Goal: Task Accomplishment & Management: Use online tool/utility

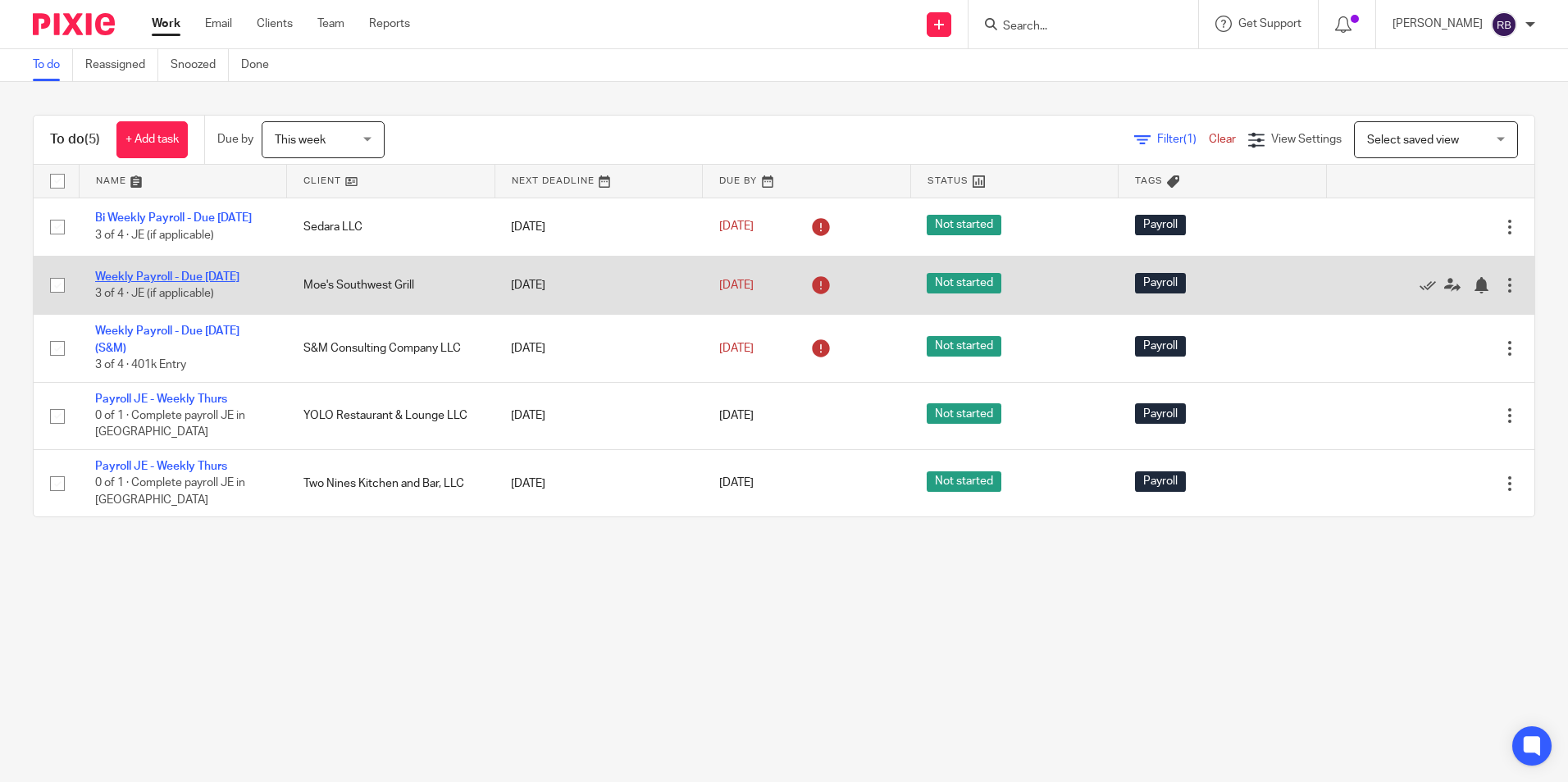
click at [137, 283] on link "Weekly Payroll - Due [DATE]" at bounding box center [167, 278] width 144 height 12
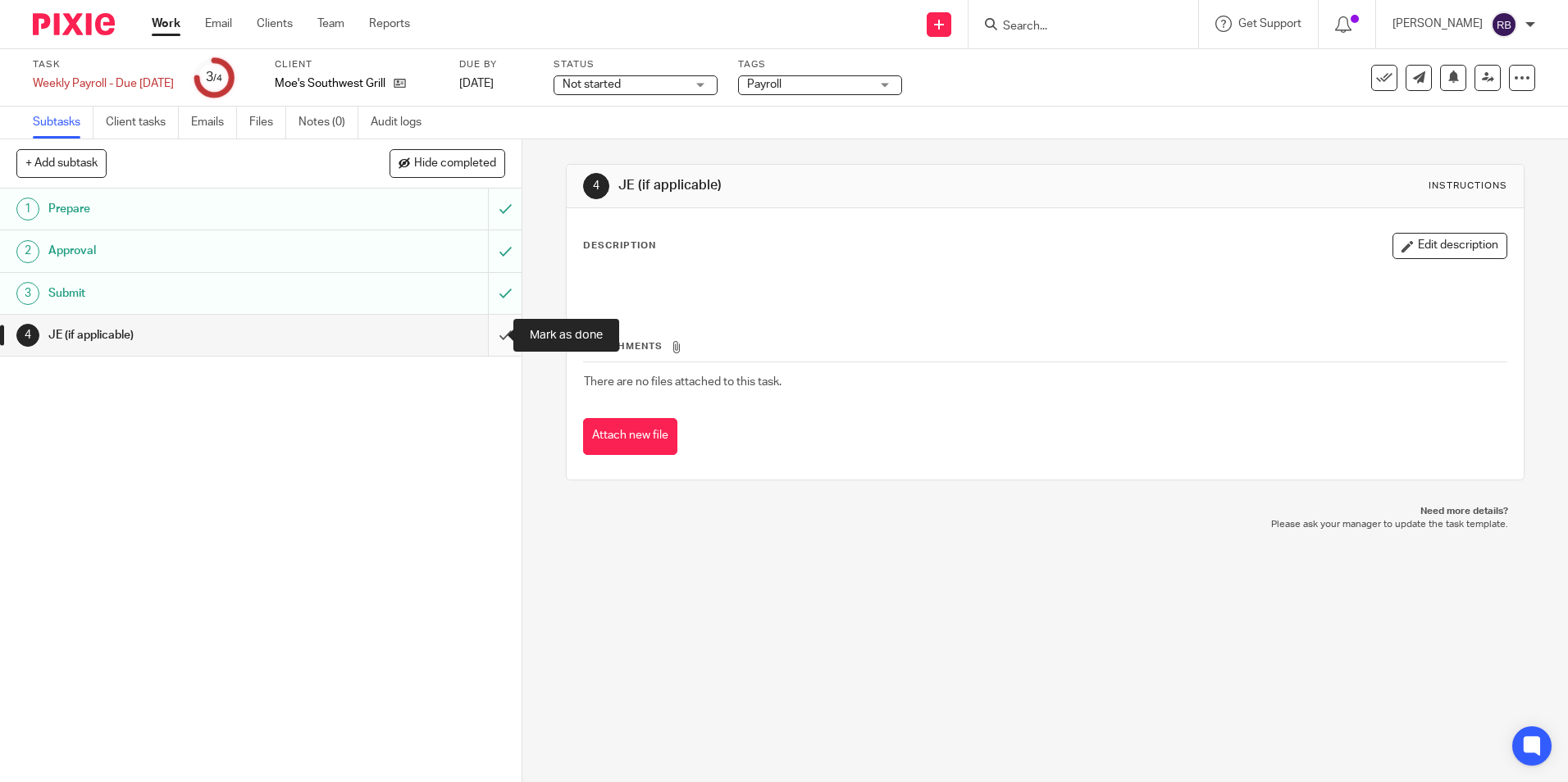
click at [491, 333] on input "submit" at bounding box center [261, 336] width 522 height 41
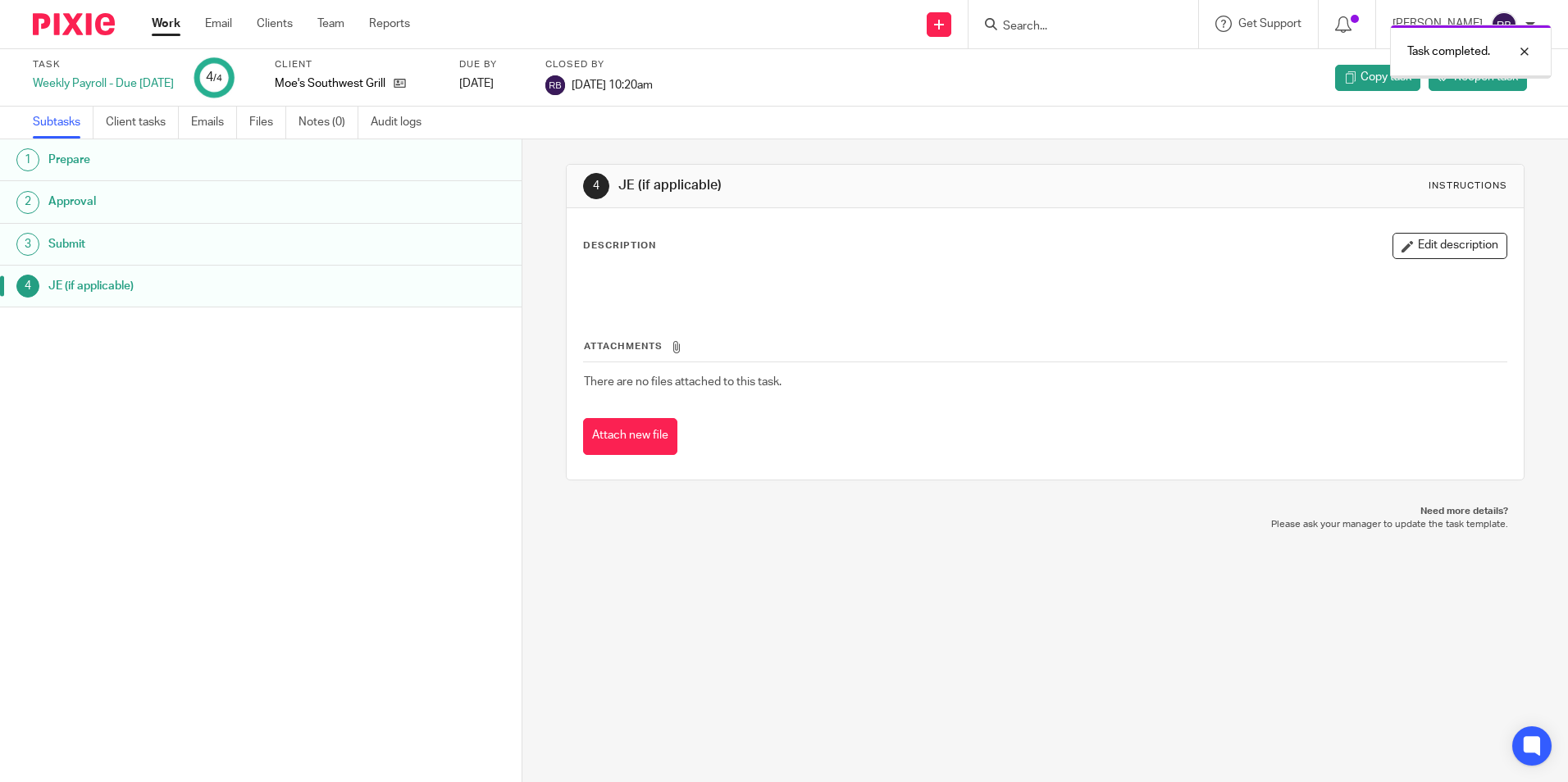
click at [165, 18] on link "Work" at bounding box center [166, 24] width 28 height 17
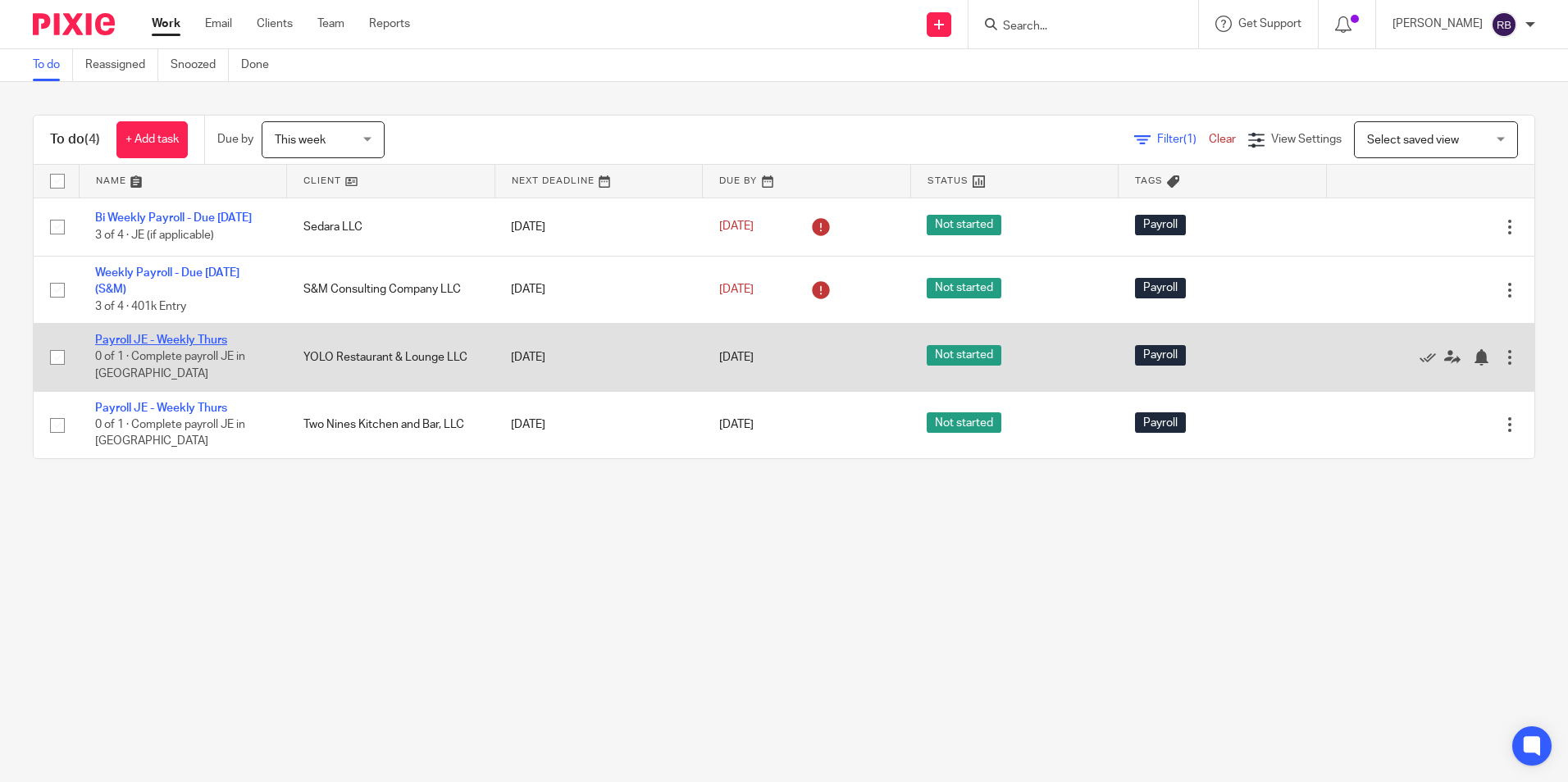
click at [140, 346] on link "Payroll JE - Weekly Thurs" at bounding box center [161, 340] width 132 height 12
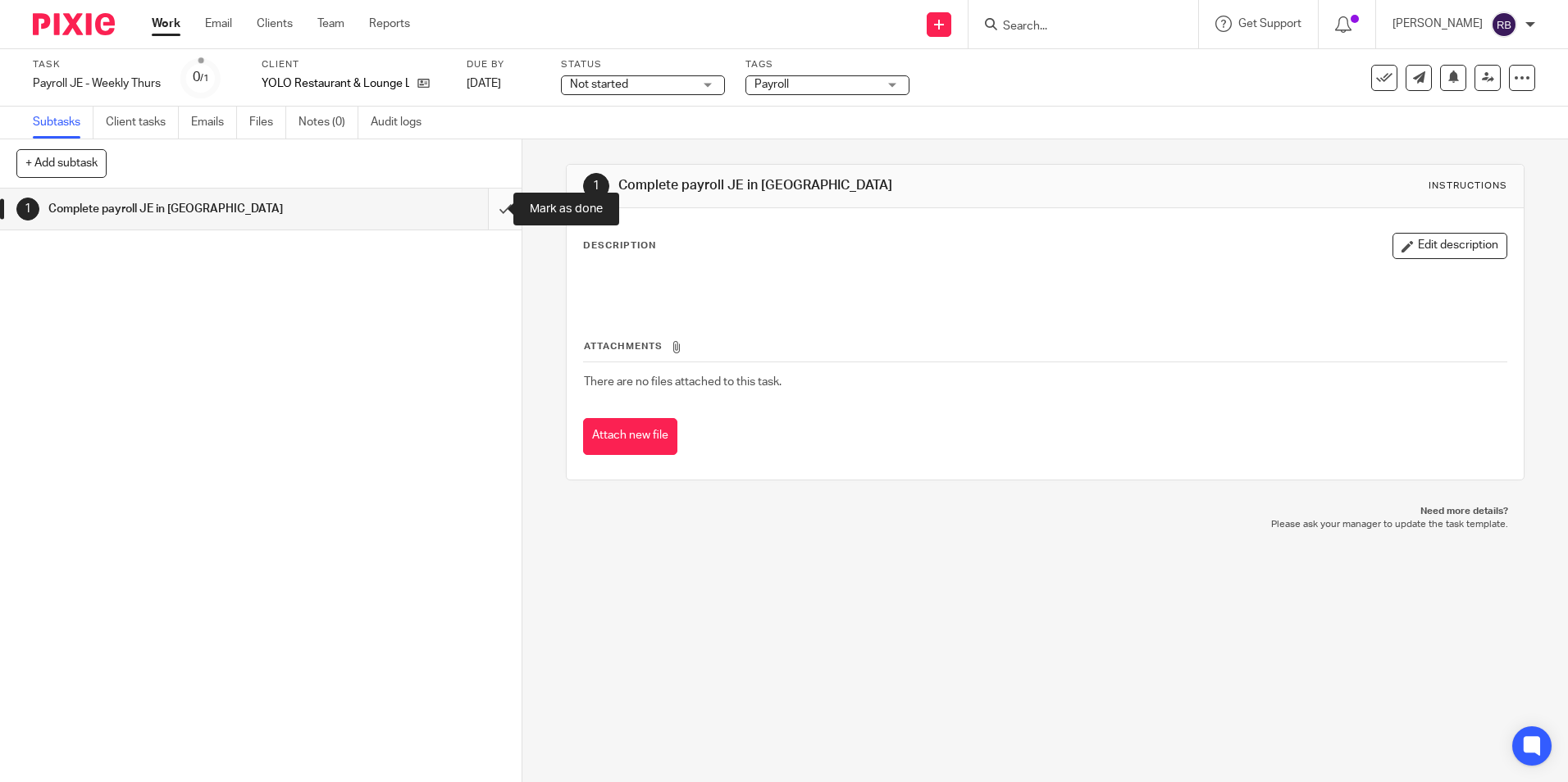
click at [488, 207] on input "submit" at bounding box center [261, 209] width 522 height 41
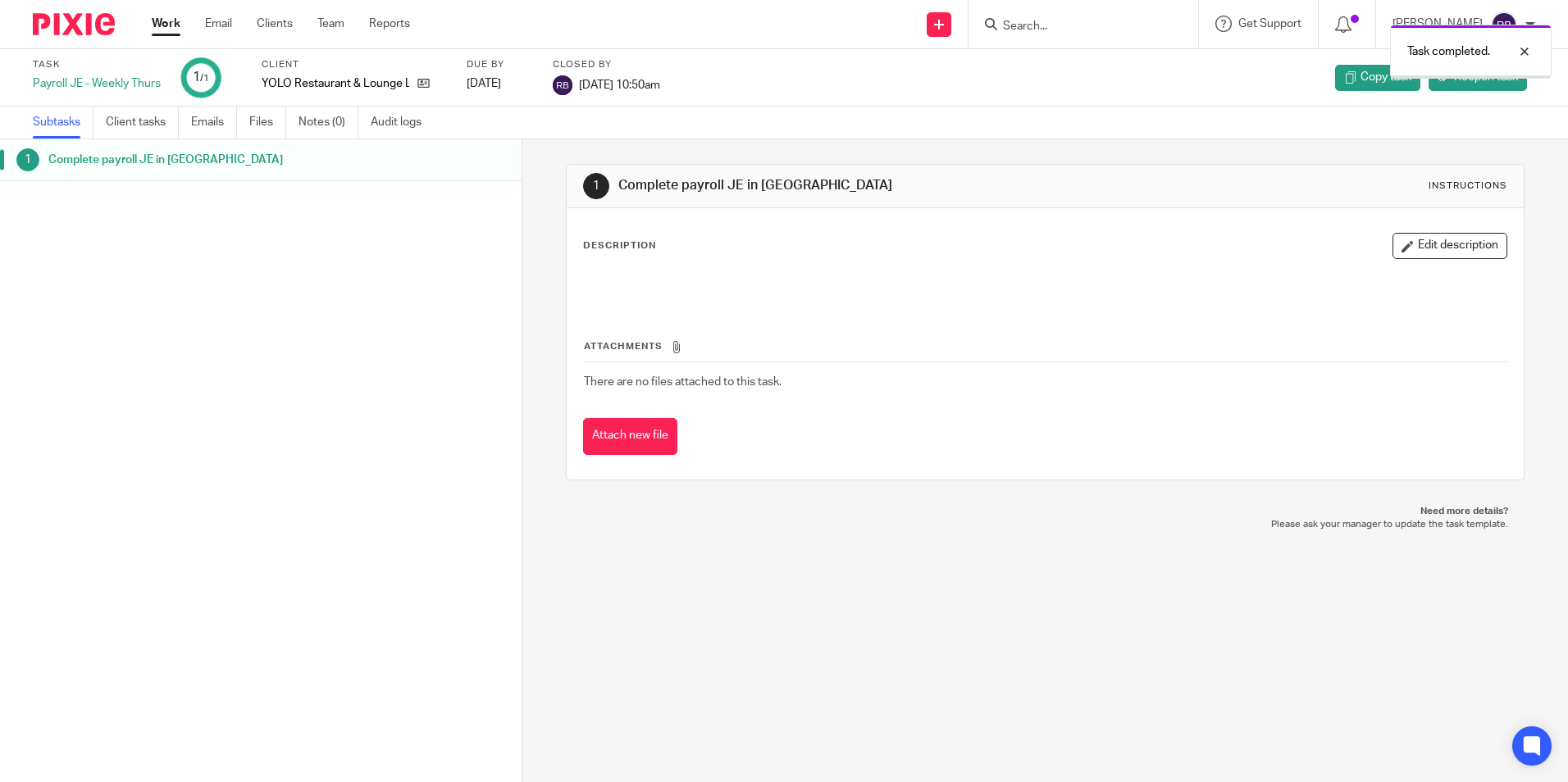
click at [157, 23] on link "Work" at bounding box center [166, 24] width 28 height 17
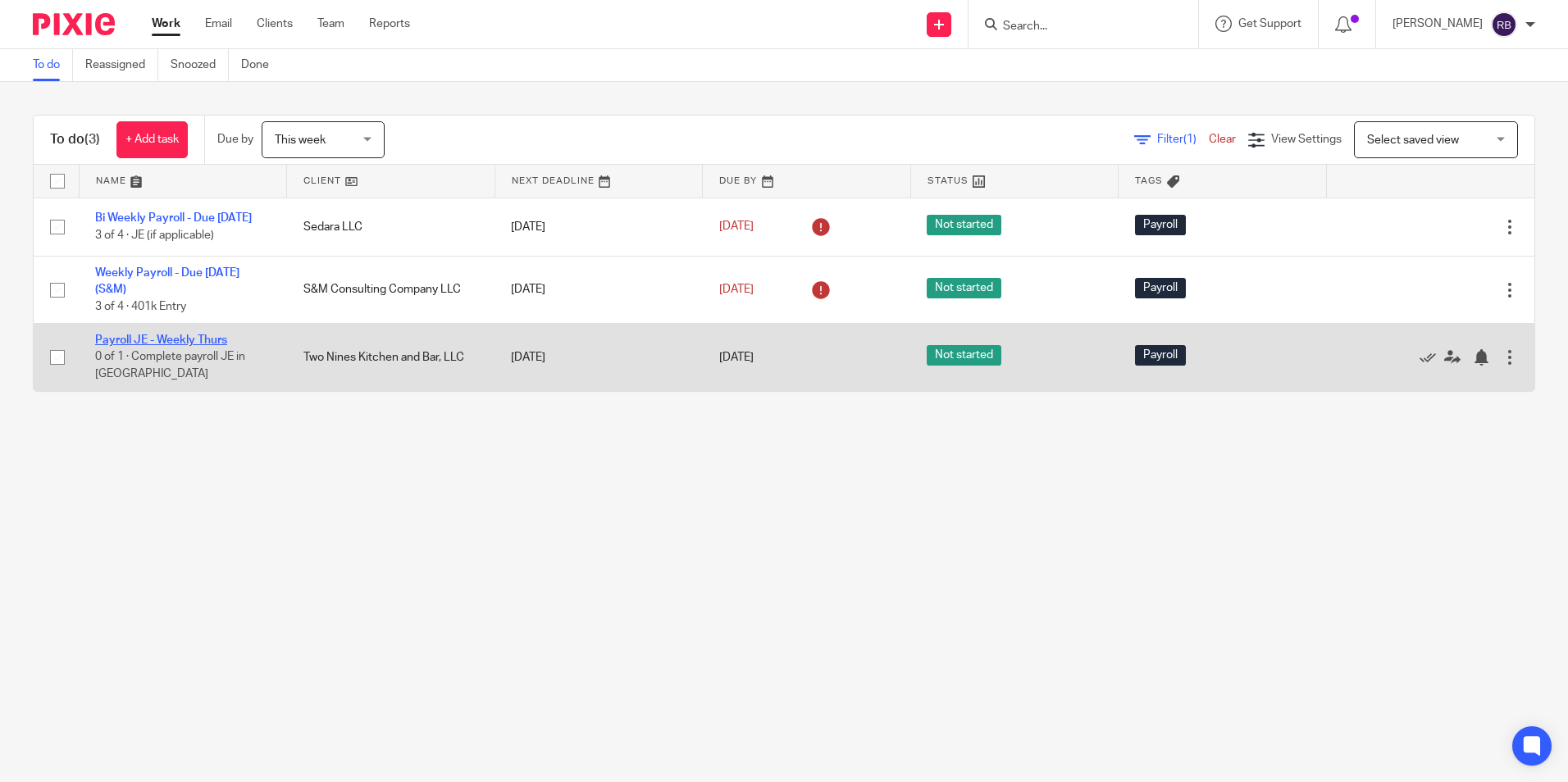
click at [189, 346] on link "Payroll JE - Weekly Thurs" at bounding box center [161, 340] width 132 height 12
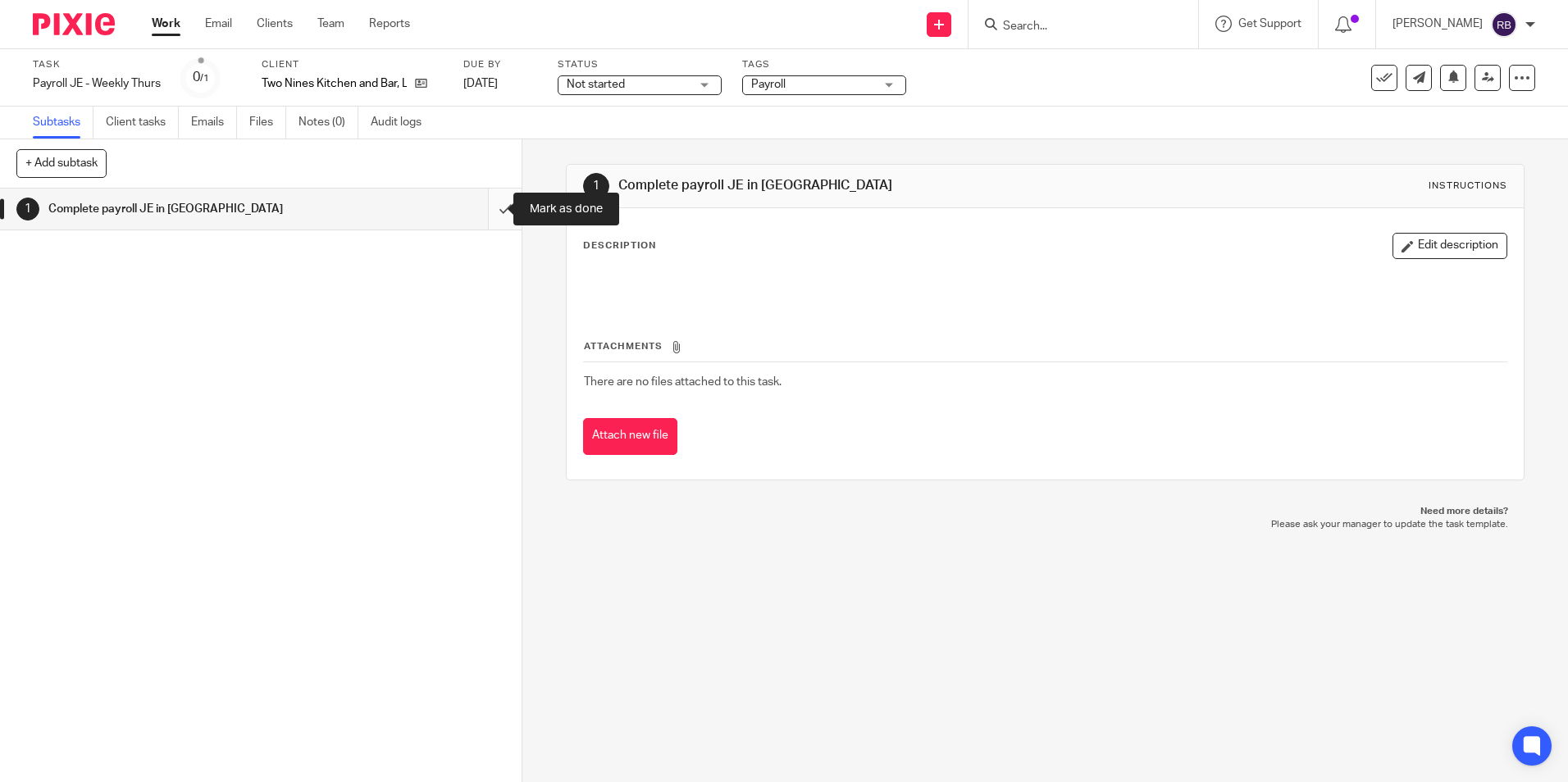
click at [490, 209] on input "submit" at bounding box center [261, 209] width 522 height 41
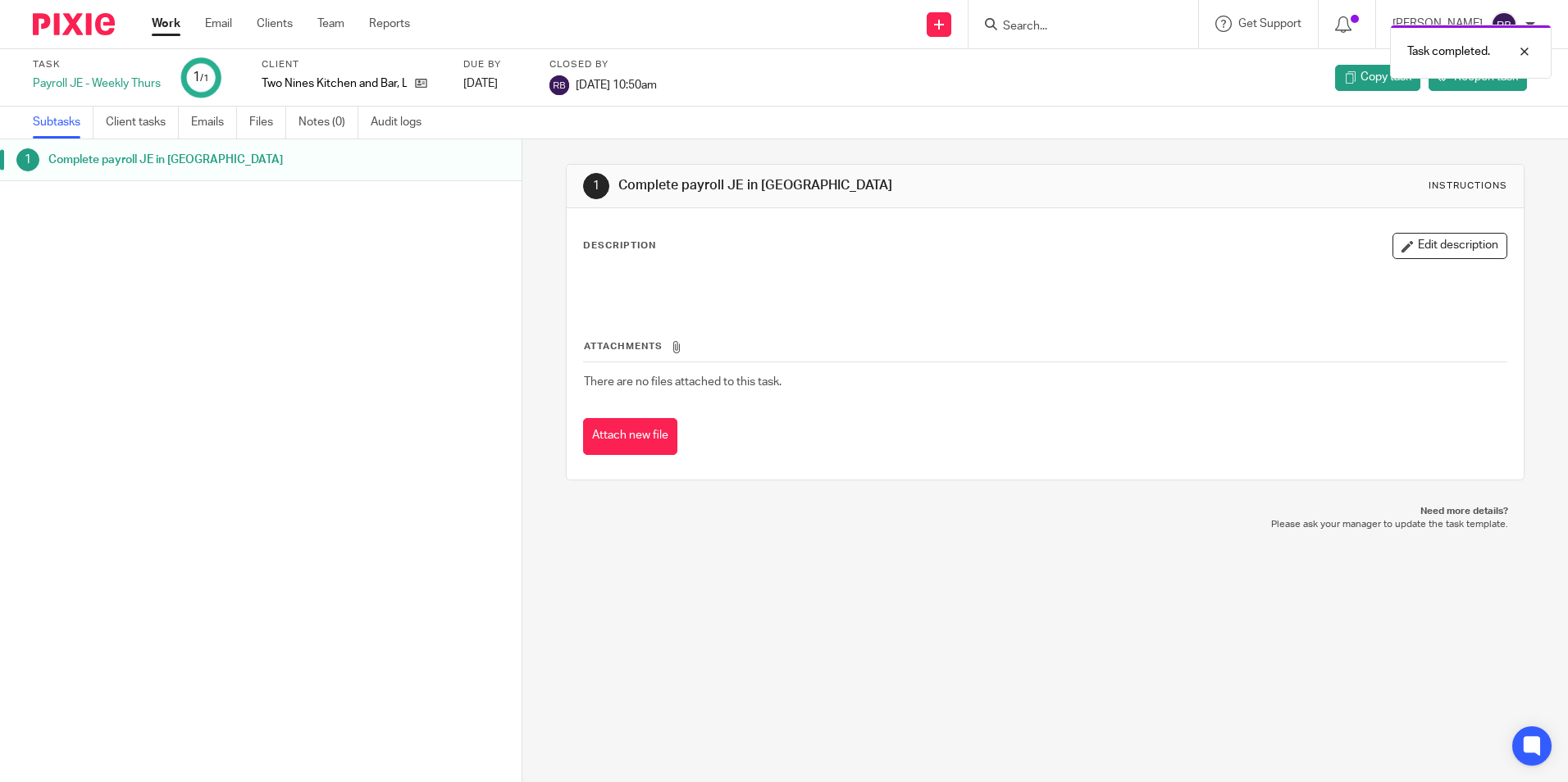
click at [161, 25] on link "Work" at bounding box center [166, 24] width 28 height 17
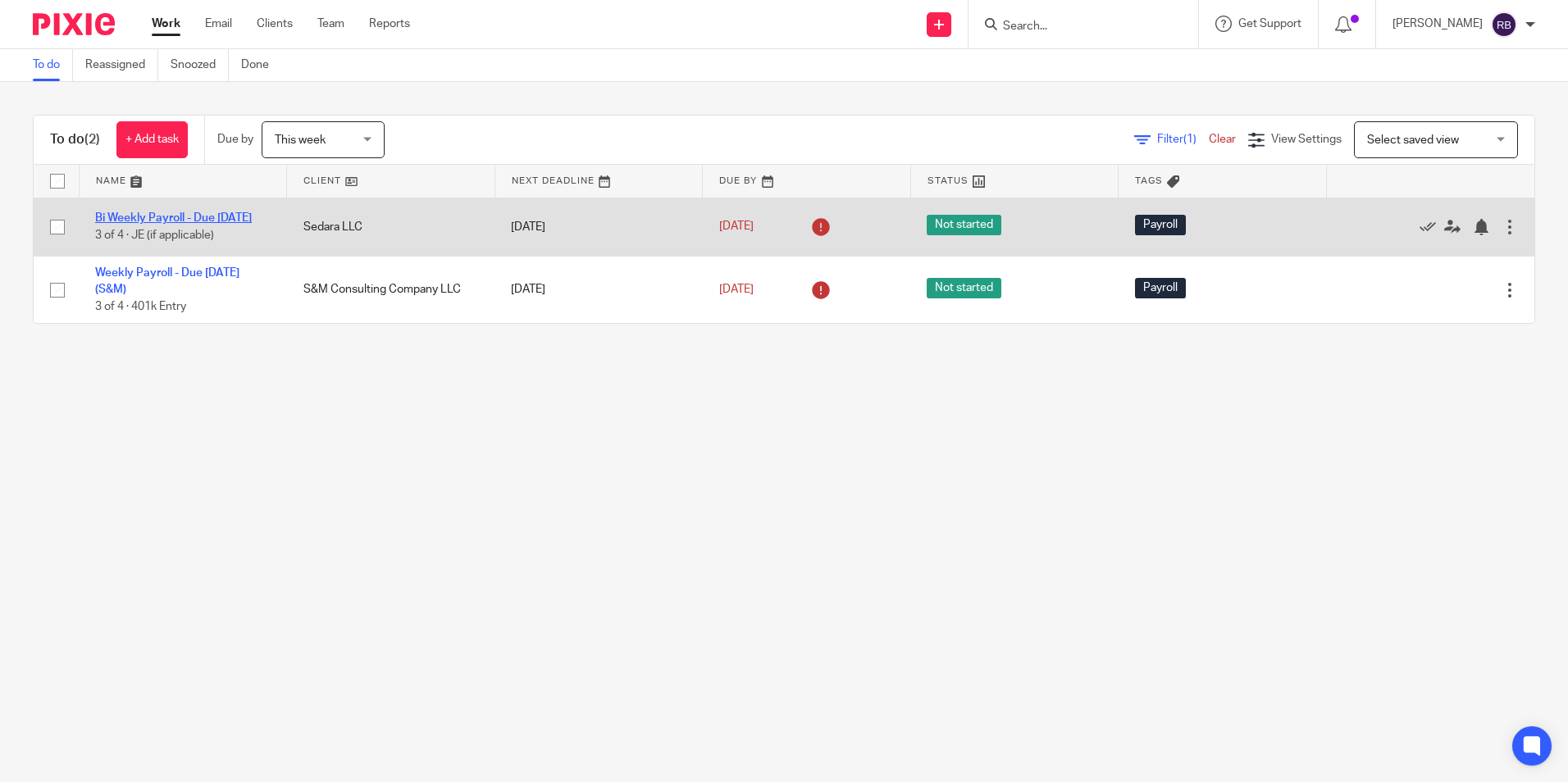
click at [149, 212] on link "Bi Weekly Payroll - Due [DATE]" at bounding box center [174, 218] width 157 height 12
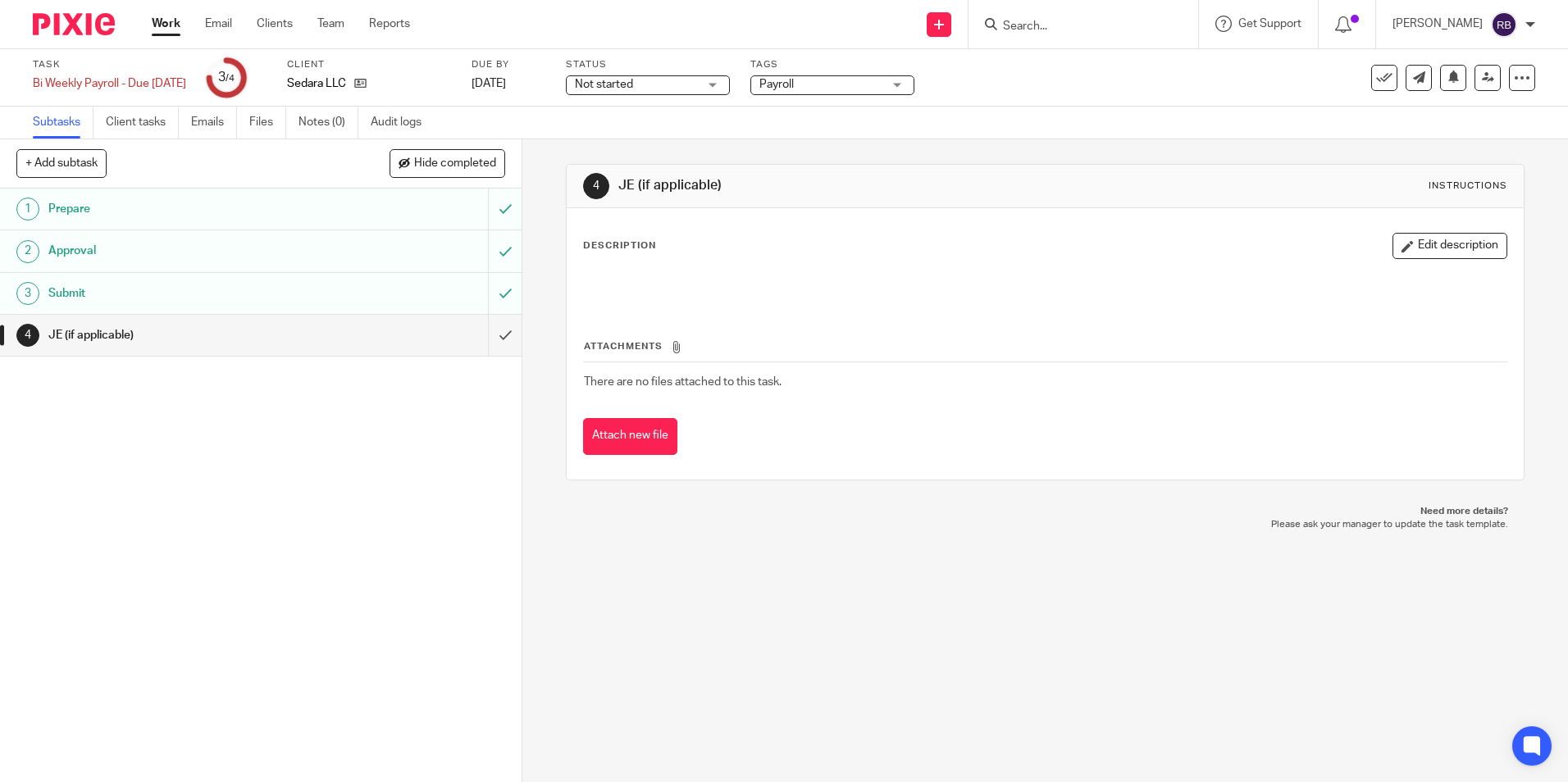
click at [155, 26] on link "Work" at bounding box center [166, 24] width 28 height 17
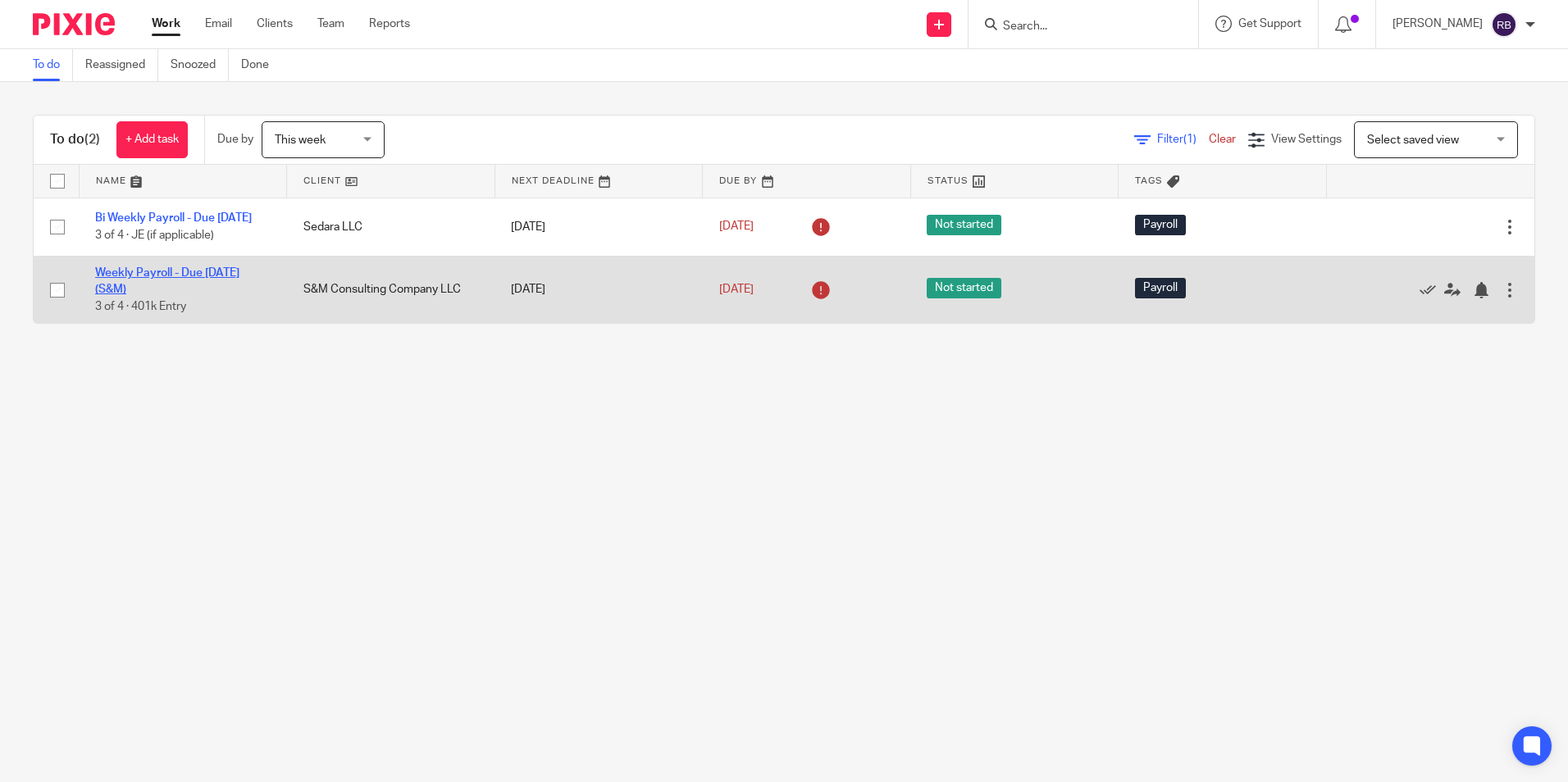
click at [173, 281] on link "Weekly Payroll - Due [DATE] (S&M)" at bounding box center [167, 281] width 144 height 27
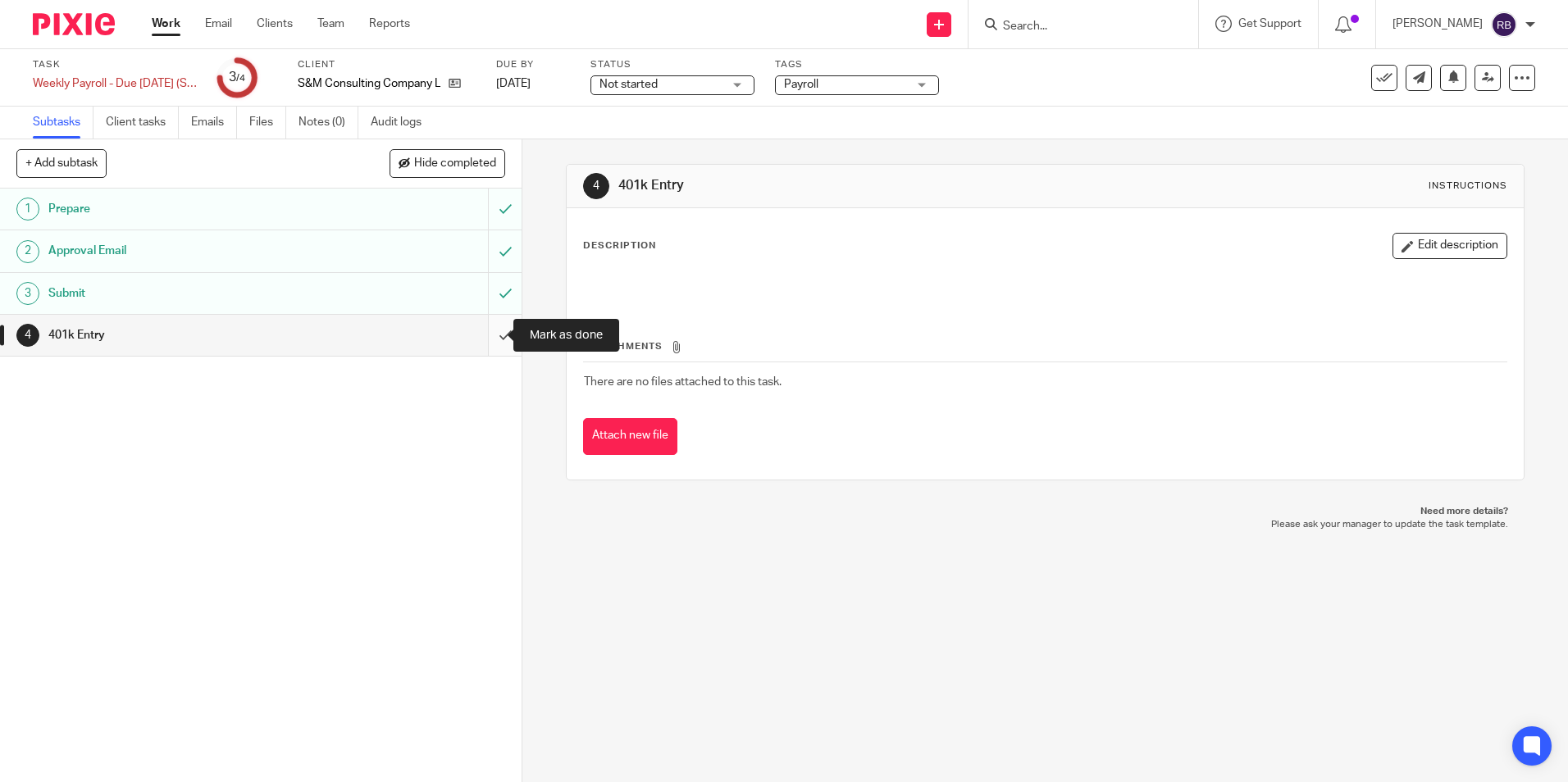
click at [487, 332] on input "submit" at bounding box center [261, 336] width 522 height 41
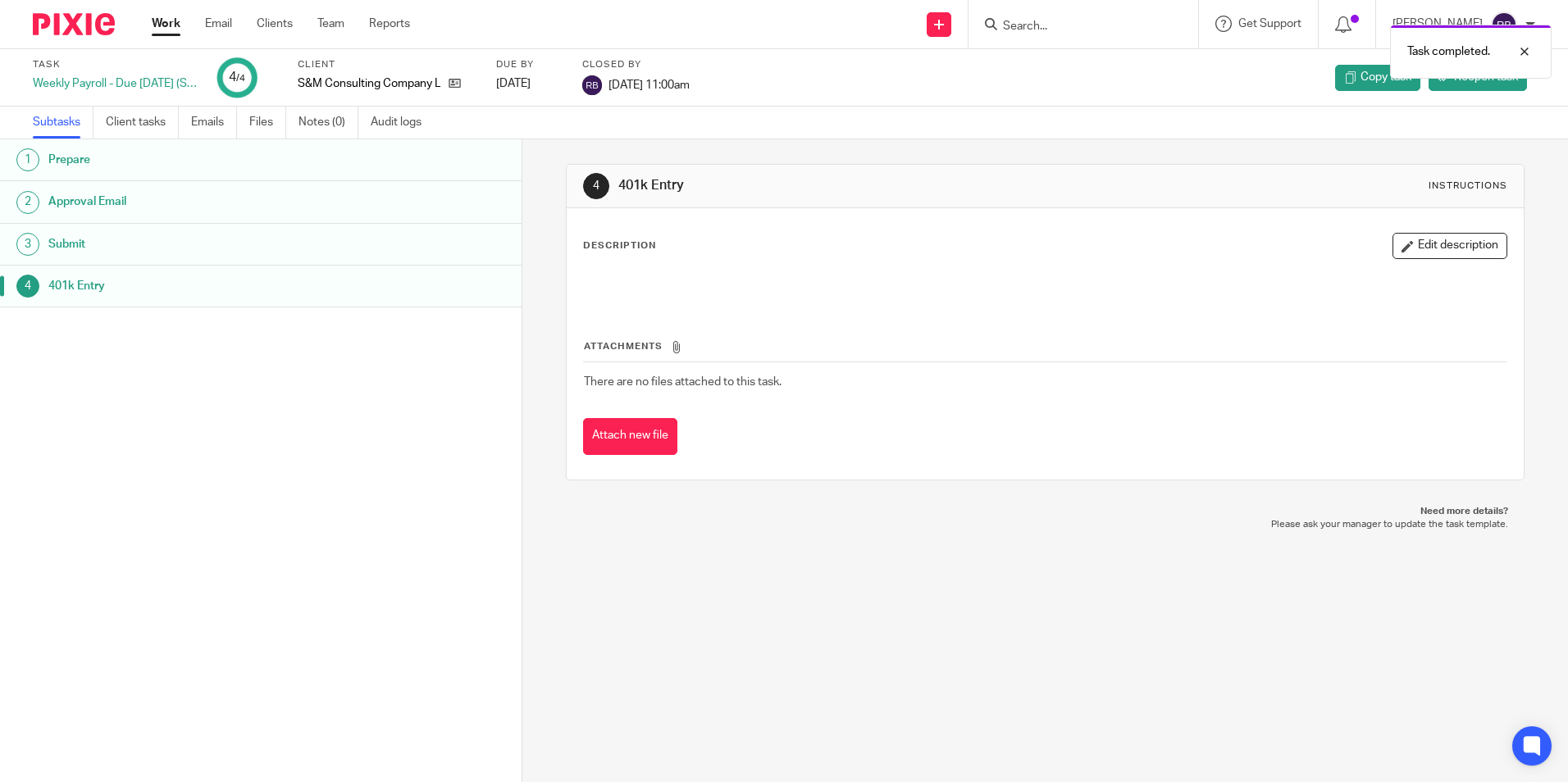
click at [157, 24] on link "Work" at bounding box center [166, 24] width 28 height 17
